Goal: Check status: Check status

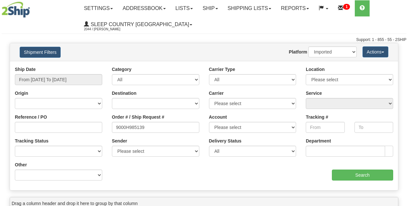
select select "1"
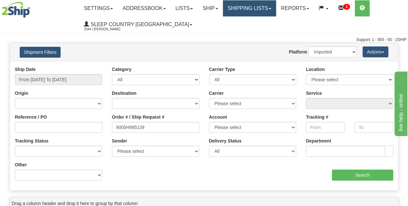
click at [252, 6] on link "Shipping lists" at bounding box center [249, 8] width 53 height 16
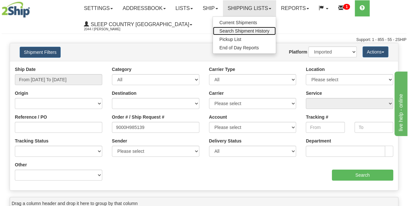
click at [239, 30] on span "Search Shipment History" at bounding box center [244, 30] width 50 height 5
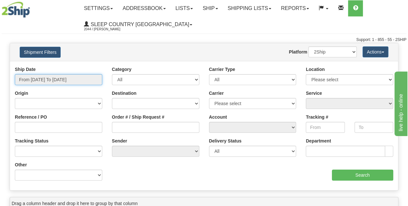
click at [68, 77] on input "From [DATE] To [DATE]" at bounding box center [58, 79] width 87 height 11
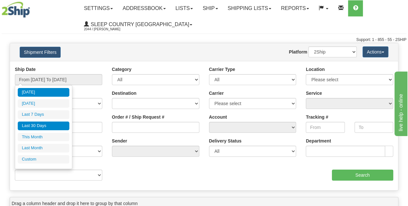
click at [35, 123] on li "Last 30 Days" at bounding box center [44, 126] width 52 height 9
type input "From [DATE] To [DATE]"
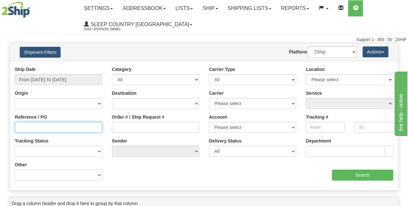
click at [35, 123] on input "Reference / PO" at bounding box center [58, 127] width 87 height 11
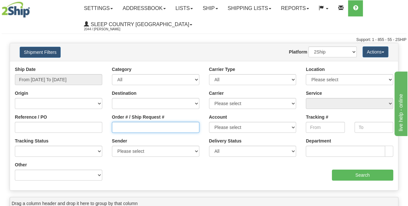
click at [122, 128] on input "Order # / Ship Request #" at bounding box center [155, 127] width 87 height 11
paste input "9002I054638"
type input "9002I054638"
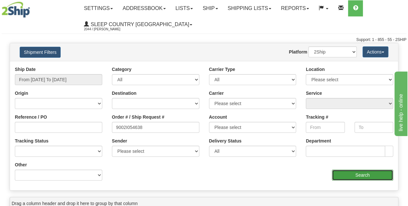
click at [361, 176] on input "Search" at bounding box center [363, 175] width 62 height 11
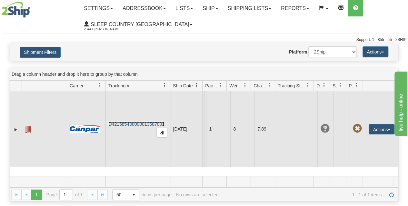
click at [119, 127] on link "D421585430000013587001" at bounding box center [136, 124] width 56 height 5
